Goal: Task Accomplishment & Management: Manage account settings

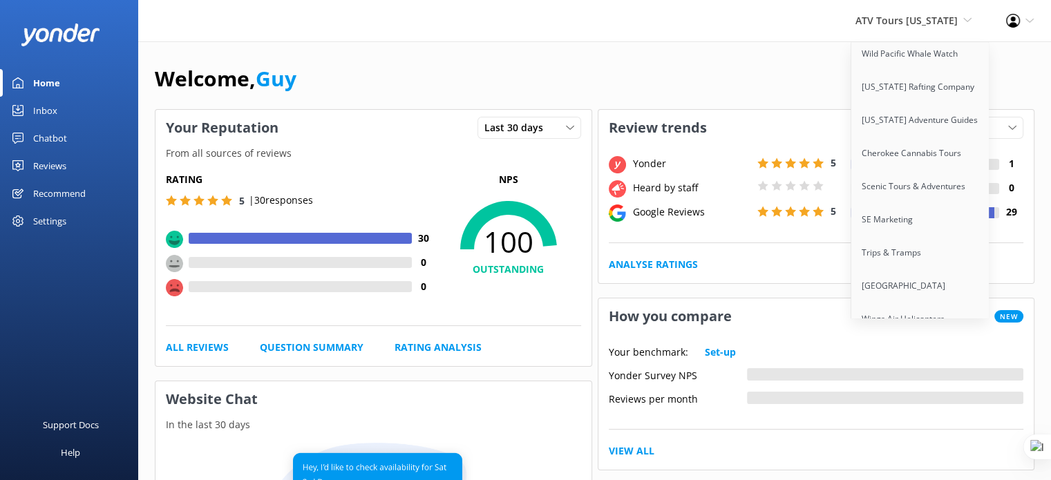
scroll to position [11391, 0]
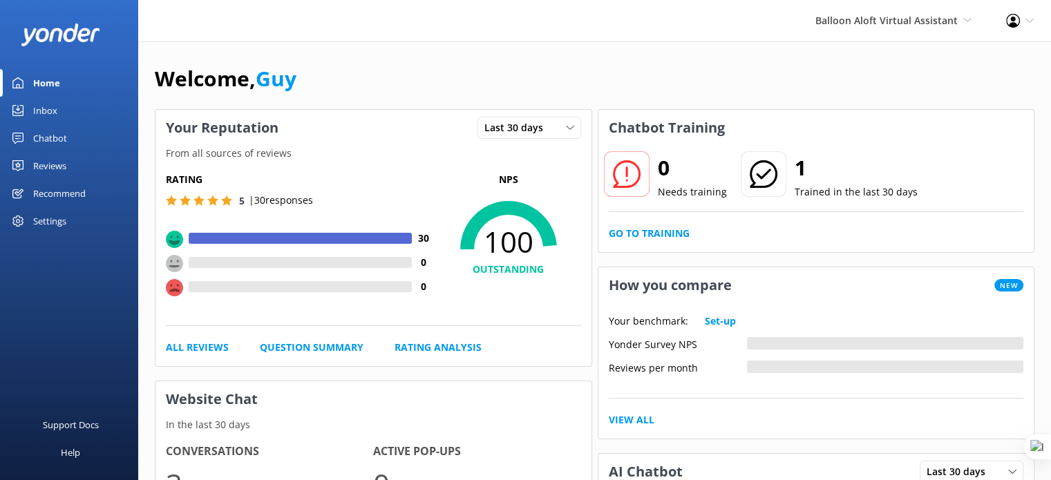
click at [46, 138] on div "Chatbot" at bounding box center [50, 138] width 34 height 28
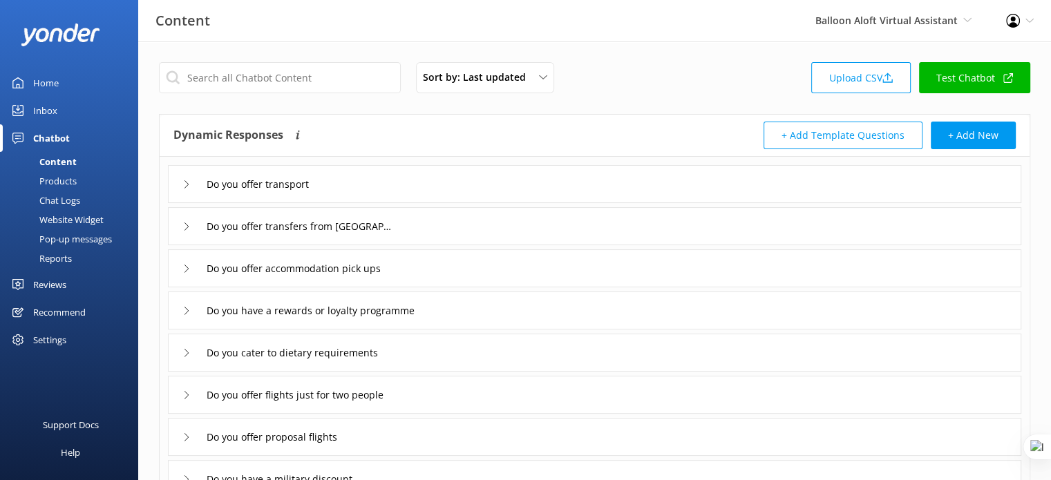
click at [482, 187] on div "Do you offer transport" at bounding box center [595, 184] width 854 height 38
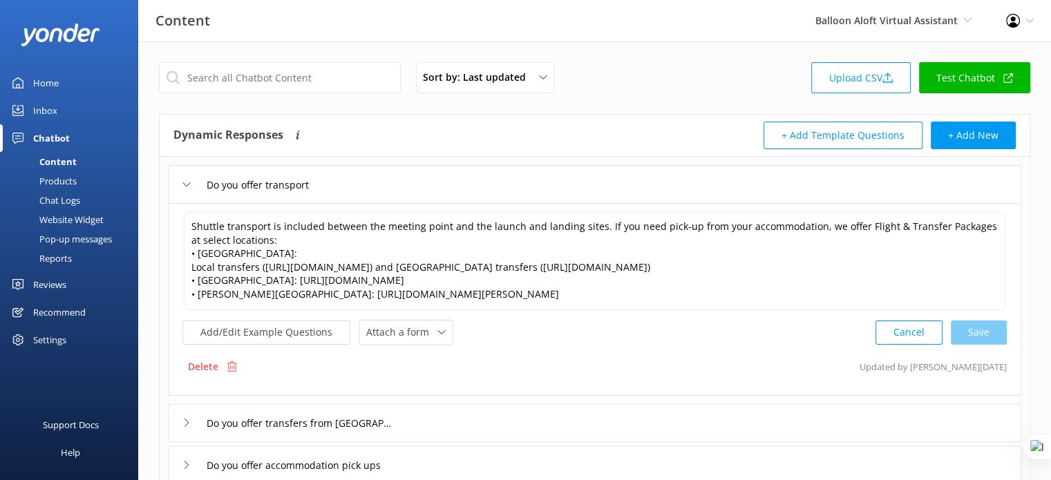
click at [482, 187] on div "Do you offer transport" at bounding box center [595, 184] width 854 height 38
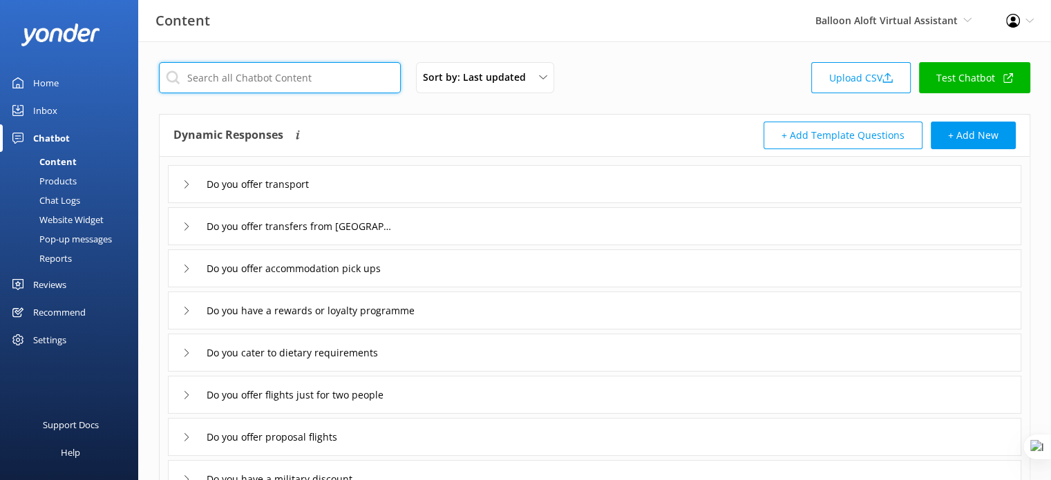
click at [235, 79] on input "text" at bounding box center [280, 77] width 242 height 31
click at [301, 94] on div "Sort by: Last updated Title (A-Z) Last updated Upload CSV Test Chatbot" at bounding box center [595, 81] width 872 height 39
click at [301, 81] on input "text" at bounding box center [280, 77] width 242 height 31
paste input "Do you offer transport"
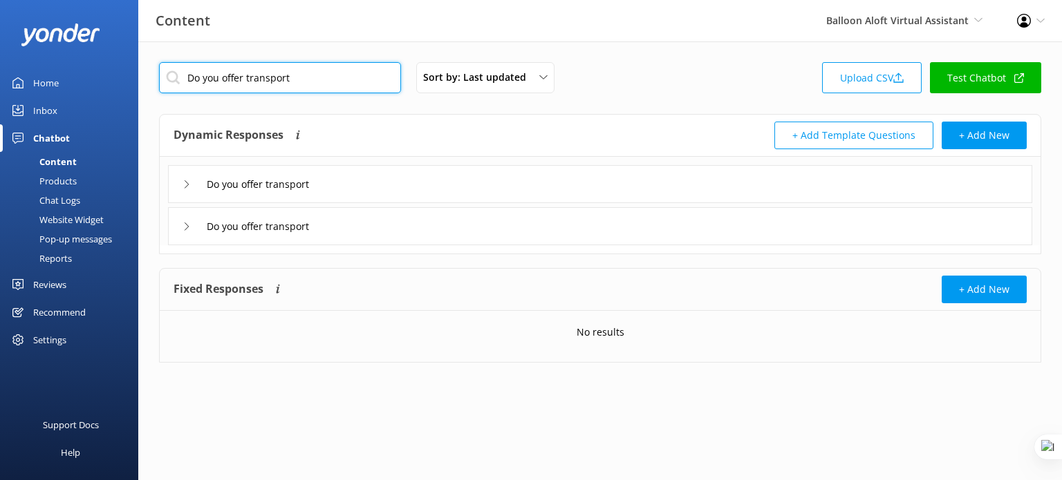
type input "Do you offer transport"
click at [358, 182] on div "Do you offer transport" at bounding box center [600, 184] width 864 height 38
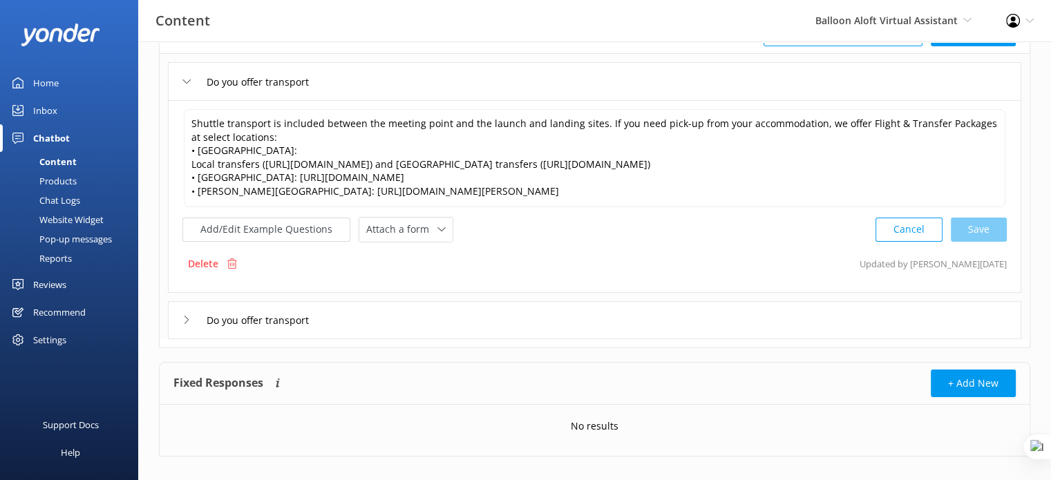
scroll to position [104, 0]
click at [375, 326] on div "Do you offer transport" at bounding box center [595, 320] width 854 height 38
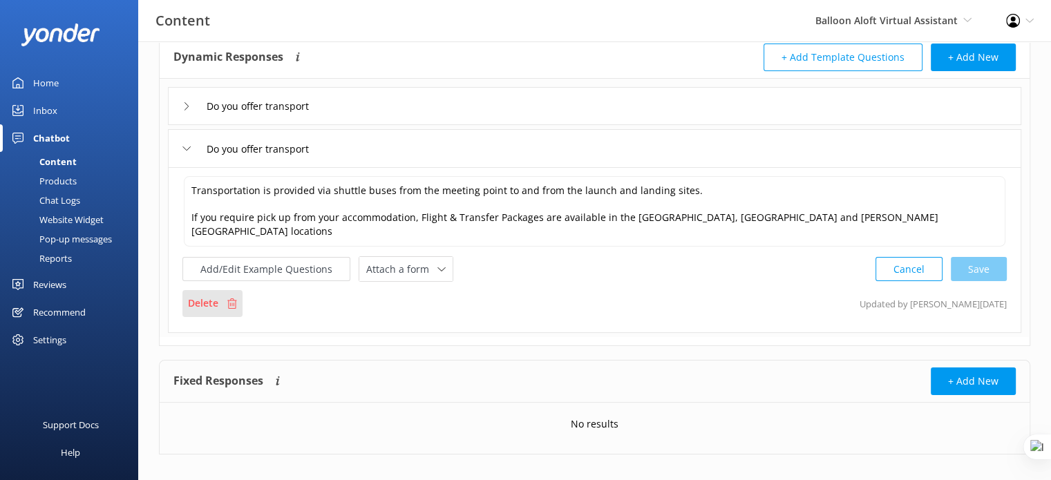
click at [216, 296] on p "Delete" at bounding box center [203, 303] width 30 height 15
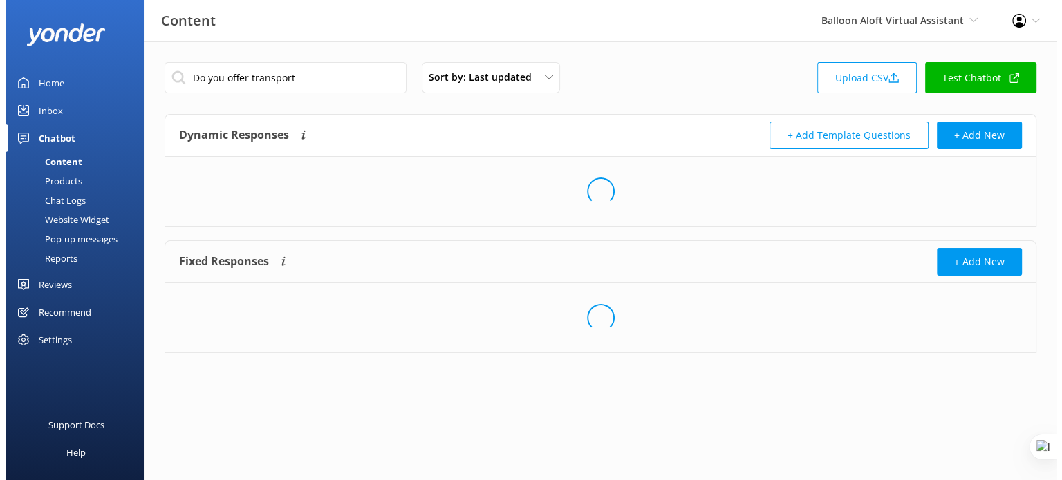
scroll to position [0, 0]
